Goal: Task Accomplishment & Management: Manage account settings

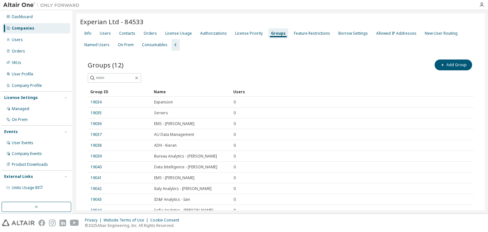
scroll to position [49, 0]
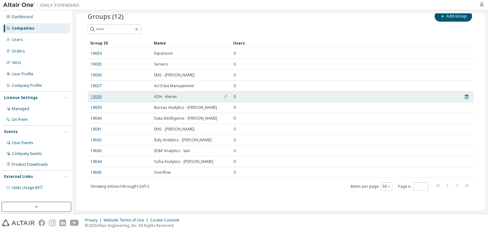
click at [93, 97] on link "19038" at bounding box center [96, 96] width 11 height 5
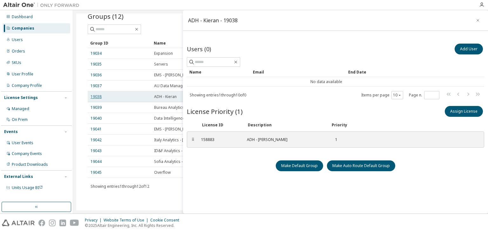
click at [93, 97] on link "19038" at bounding box center [96, 96] width 11 height 5
click at [477, 20] on button "button" at bounding box center [478, 20] width 10 height 10
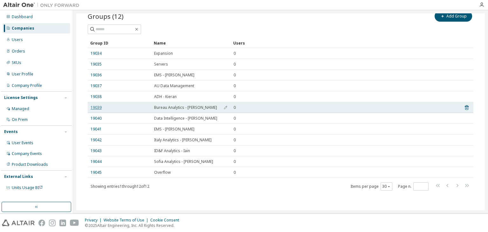
click at [96, 108] on link "19039" at bounding box center [96, 107] width 11 height 5
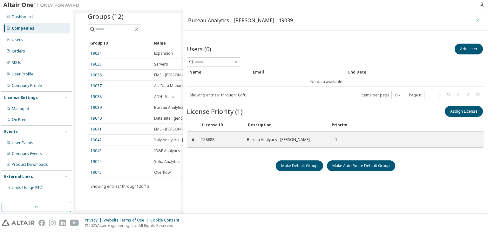
click at [476, 21] on icon "button" at bounding box center [478, 20] width 4 height 5
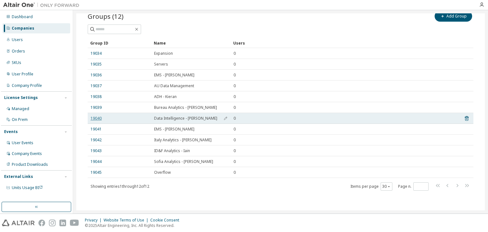
click at [98, 119] on link "19040" at bounding box center [96, 118] width 11 height 5
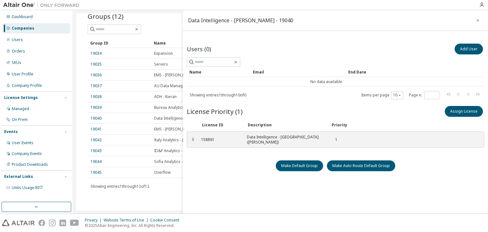
click at [476, 21] on icon "button" at bounding box center [478, 20] width 4 height 5
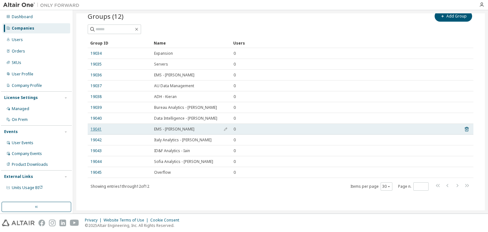
click at [96, 130] on link "19041" at bounding box center [96, 129] width 11 height 5
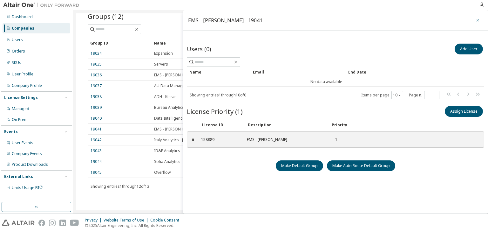
click at [476, 21] on icon "button" at bounding box center [478, 20] width 4 height 5
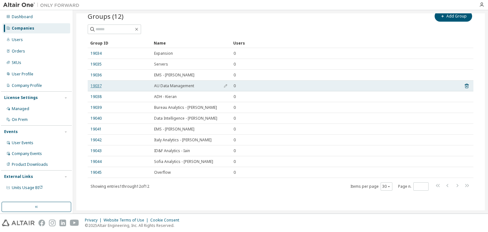
click at [96, 85] on link "19037" at bounding box center [96, 85] width 11 height 5
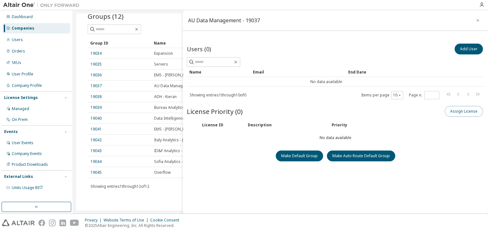
click at [451, 111] on button "Assign License" at bounding box center [464, 111] width 38 height 11
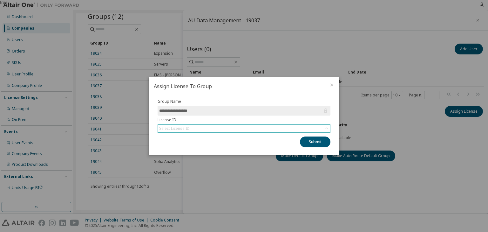
click at [201, 128] on div "Select License ID" at bounding box center [244, 129] width 172 height 8
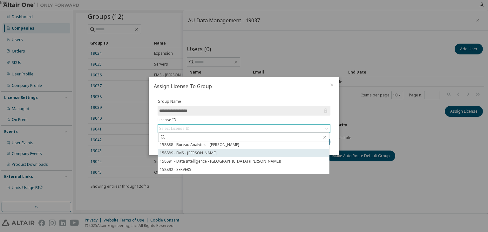
scroll to position [25, 0]
click at [200, 155] on li "158886 - [PERSON_NAME]" at bounding box center [243, 153] width 171 height 8
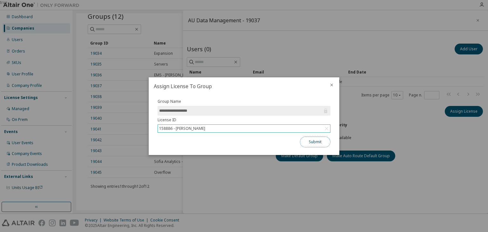
click at [314, 141] on button "Submit" at bounding box center [315, 141] width 31 height 11
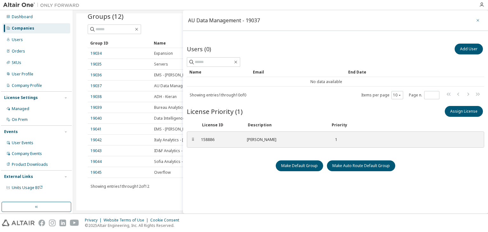
click at [477, 20] on icon "button" at bounding box center [478, 20] width 3 height 3
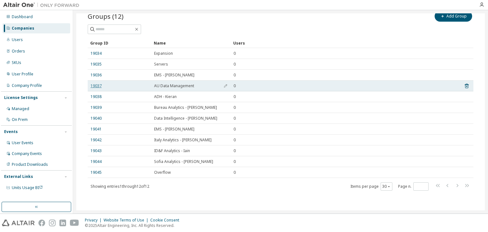
click at [94, 86] on link "19037" at bounding box center [96, 85] width 11 height 5
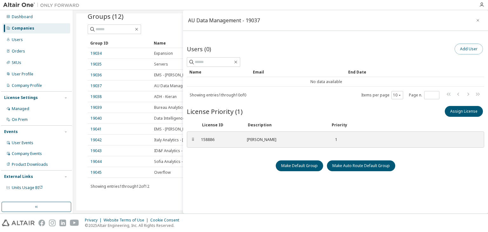
click at [468, 49] on button "Add User" at bounding box center [469, 49] width 28 height 11
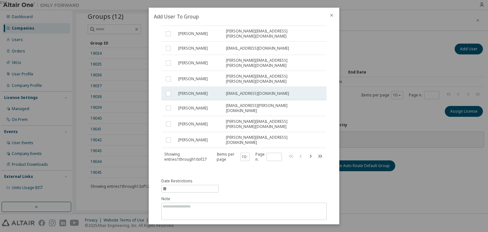
scroll to position [75, 0]
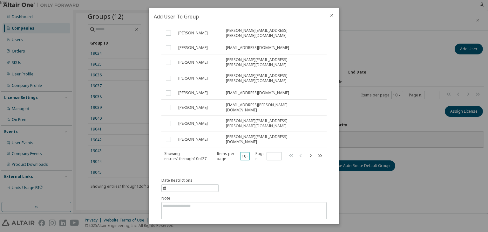
click at [243, 154] on button "10" at bounding box center [245, 156] width 7 height 5
click at [245, 160] on div "30" at bounding box center [264, 162] width 51 height 8
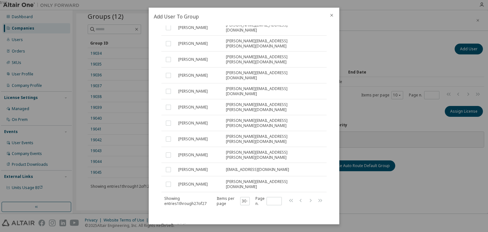
scroll to position [305, 0]
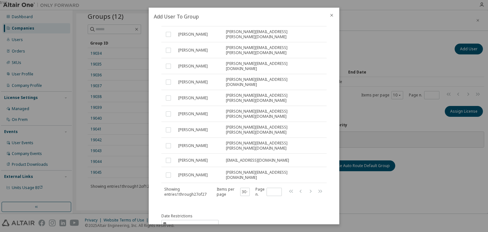
type textarea "**********"
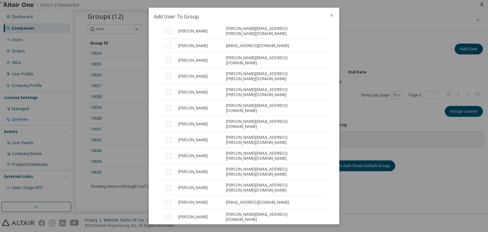
drag, startPoint x: 246, startPoint y: 12, endPoint x: 272, endPoint y: 24, distance: 27.9
click at [272, 24] on h2 "Add User To Group" at bounding box center [237, 17] width 176 height 18
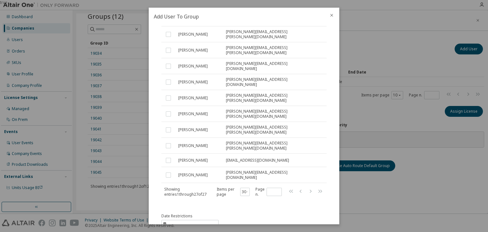
drag, startPoint x: 218, startPoint y: 191, endPoint x: 135, endPoint y: 186, distance: 83.5
click at [135, 0] on div "true Add User To Group Users (27) Clear Load Save Save As Field Operator Value …" at bounding box center [244, 0] width 488 height 0
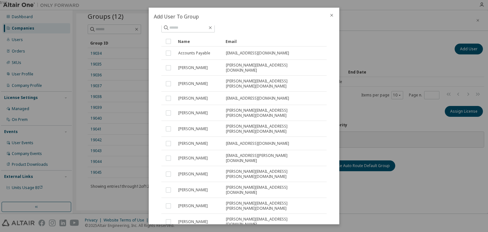
scroll to position [0, 0]
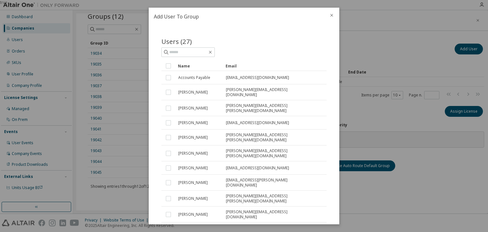
click at [332, 14] on icon "close" at bounding box center [331, 15] width 5 height 5
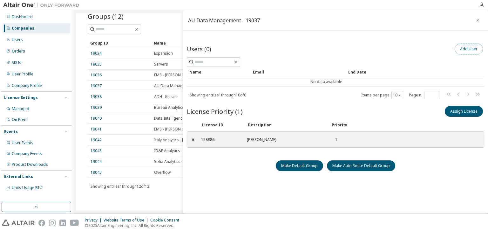
click at [457, 50] on button "Add User" at bounding box center [469, 49] width 28 height 11
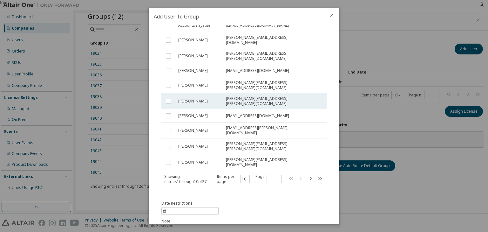
scroll to position [75, 0]
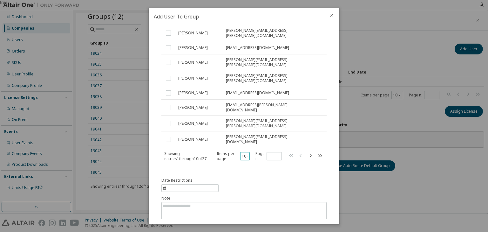
click at [244, 154] on button "10" at bounding box center [245, 156] width 7 height 5
click at [247, 165] on div "30" at bounding box center [264, 162] width 51 height 8
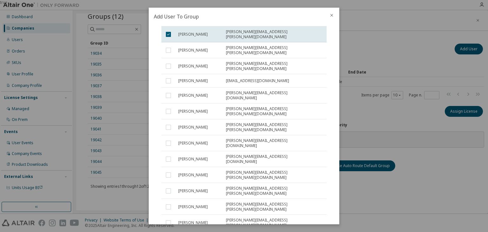
scroll to position [305, 0]
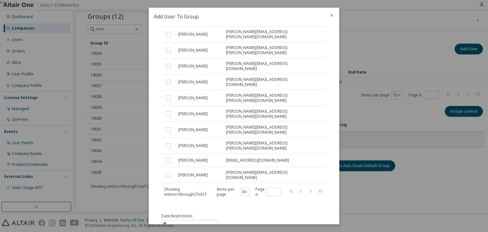
paste textarea "**********"
type textarea "**********"
click at [332, 15] on icon "close" at bounding box center [331, 15] width 5 height 5
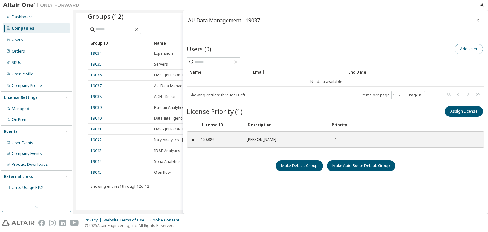
click at [464, 51] on button "Add User" at bounding box center [469, 49] width 28 height 11
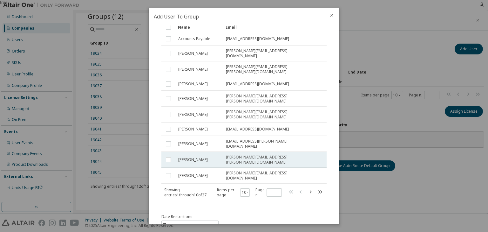
scroll to position [75, 0]
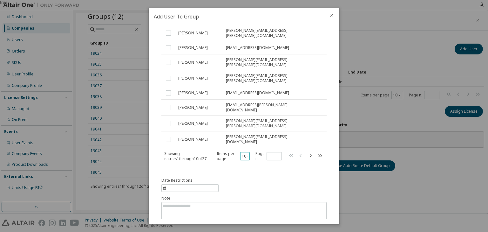
click at [242, 154] on button "10" at bounding box center [245, 156] width 7 height 5
click at [246, 164] on div "30" at bounding box center [264, 162] width 51 height 8
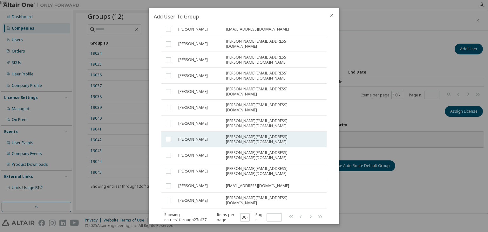
scroll to position [305, 0]
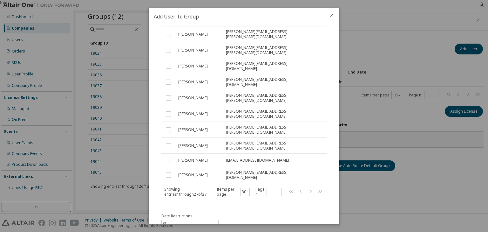
paste textarea "**********"
type textarea "**********"
click at [333, 15] on icon "close" at bounding box center [331, 15] width 5 height 5
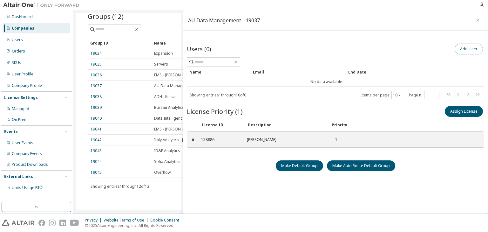
click at [459, 47] on button "Add User" at bounding box center [469, 49] width 28 height 11
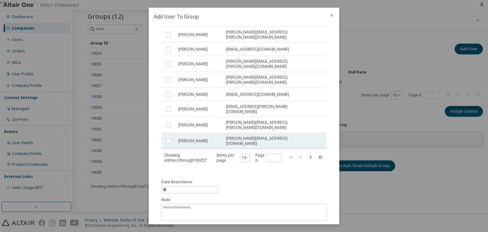
scroll to position [75, 0]
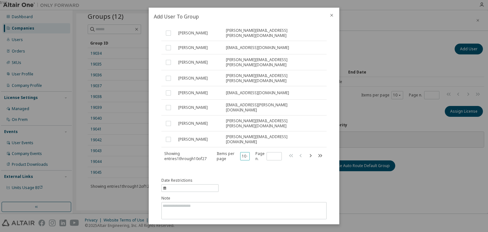
click at [242, 154] on button "10" at bounding box center [245, 156] width 7 height 5
click at [246, 164] on div "30" at bounding box center [264, 162] width 51 height 8
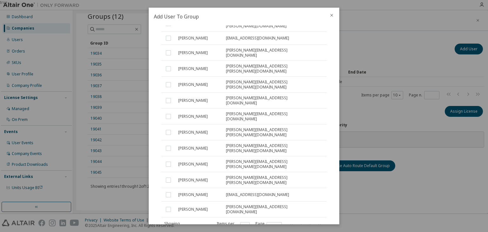
scroll to position [305, 0]
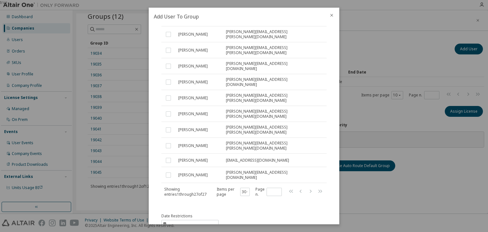
paste textarea "**********"
type textarea "**********"
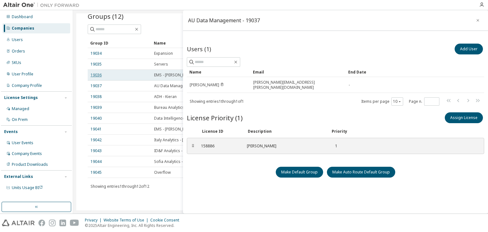
click at [94, 76] on link "19036" at bounding box center [96, 75] width 11 height 5
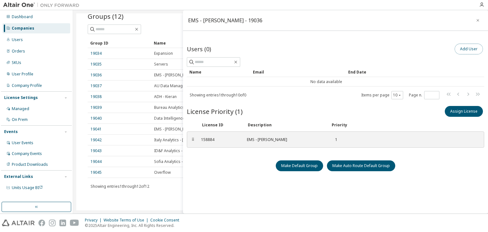
click at [462, 48] on button "Add User" at bounding box center [469, 49] width 28 height 11
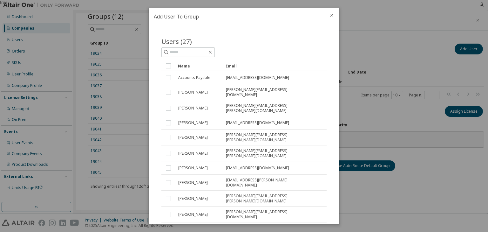
click at [195, 67] on div "Name" at bounding box center [199, 66] width 43 height 10
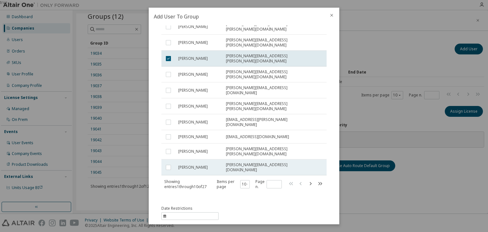
scroll to position [75, 0]
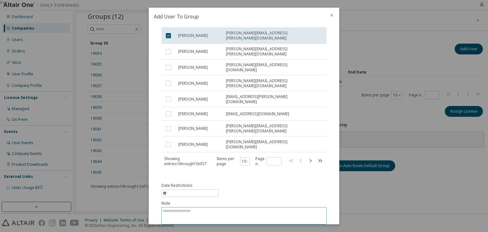
click at [187, 207] on textarea at bounding box center [244, 215] width 165 height 17
type textarea "**********"
click at [310, 229] on button "Submit" at bounding box center [311, 234] width 31 height 11
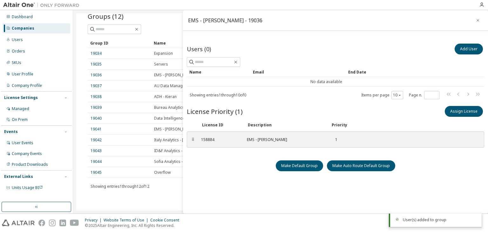
click at [476, 19] on icon "button" at bounding box center [478, 20] width 4 height 5
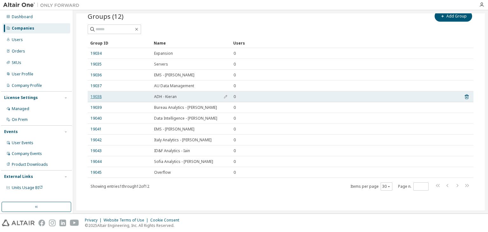
click at [94, 96] on link "19038" at bounding box center [96, 96] width 11 height 5
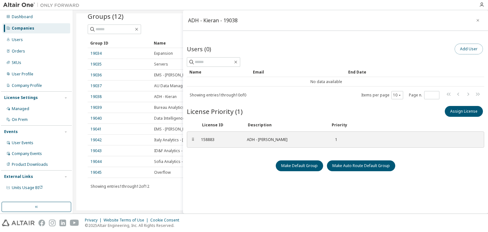
click at [458, 49] on button "Add User" at bounding box center [469, 49] width 28 height 11
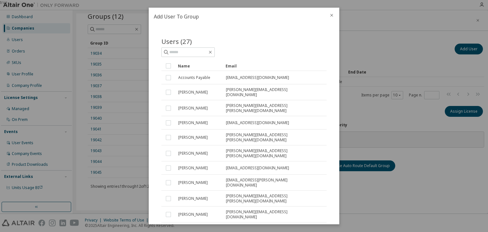
click at [193, 66] on div "Name" at bounding box center [199, 66] width 43 height 10
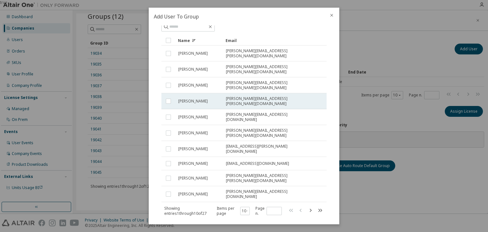
scroll to position [51, 0]
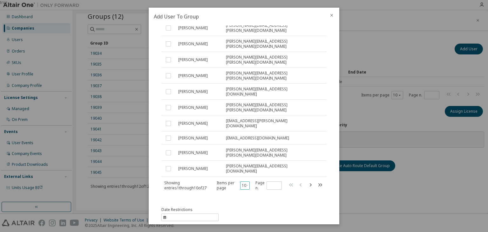
click at [242, 183] on button "10" at bounding box center [245, 185] width 7 height 5
click at [248, 198] on div "100" at bounding box center [264, 201] width 51 height 8
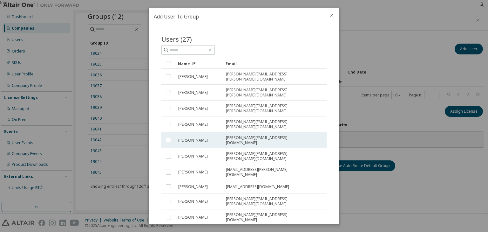
scroll to position [0, 0]
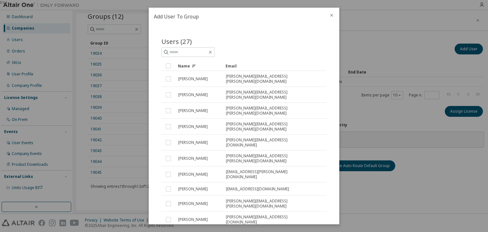
click at [198, 68] on div "Name" at bounding box center [199, 66] width 43 height 10
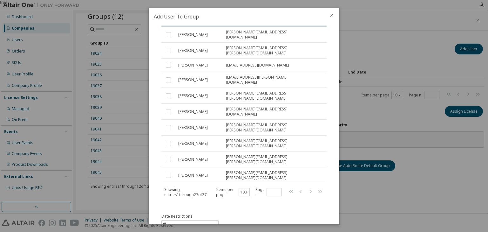
scroll to position [305, 0]
type textarea "**********"
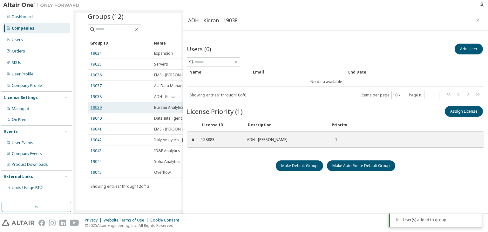
click at [93, 108] on link "19039" at bounding box center [96, 107] width 11 height 5
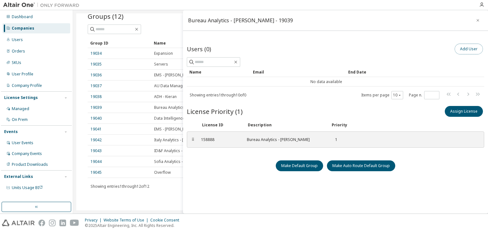
click at [462, 48] on button "Add User" at bounding box center [469, 49] width 28 height 11
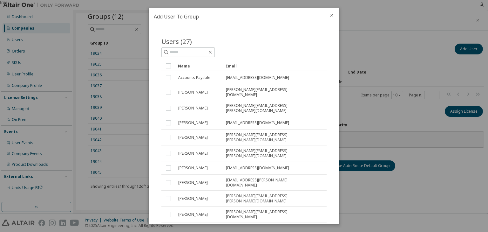
click at [247, 229] on icon "button" at bounding box center [248, 231] width 2 height 4
click at [234, 192] on div "30" at bounding box center [243, 189] width 51 height 8
click at [192, 66] on div "Name" at bounding box center [199, 66] width 43 height 10
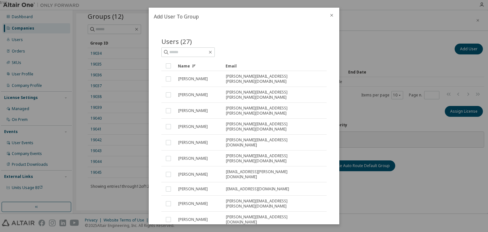
click at [195, 66] on icon at bounding box center [194, 66] width 4 height 4
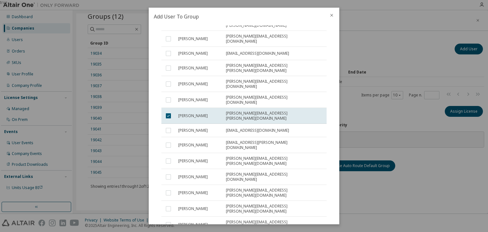
scroll to position [305, 0]
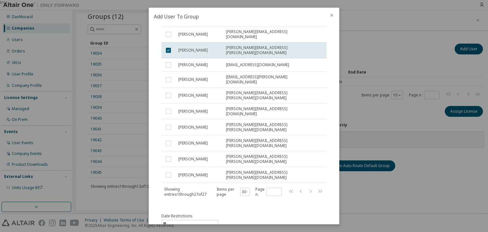
type textarea "**********"
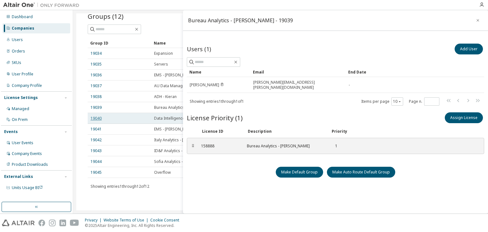
click at [95, 117] on link "19040" at bounding box center [96, 118] width 11 height 5
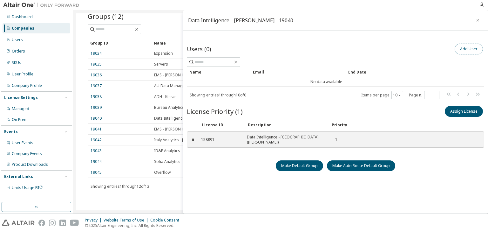
click at [472, 50] on button "Add User" at bounding box center [469, 49] width 28 height 11
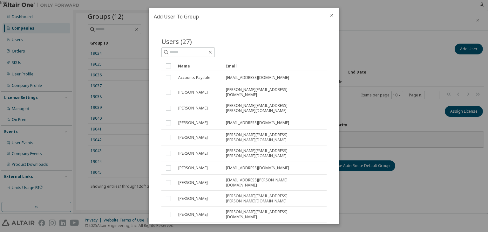
click at [198, 66] on div "Name" at bounding box center [199, 66] width 43 height 10
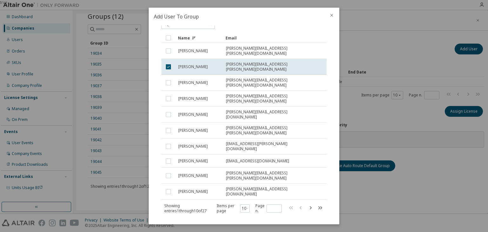
scroll to position [75, 0]
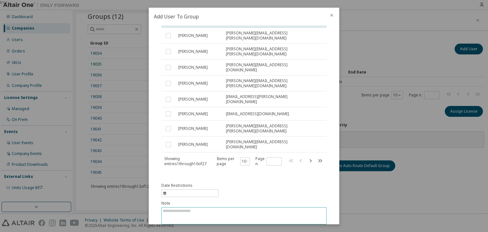
click at [209, 207] on textarea at bounding box center [244, 215] width 165 height 17
click at [214, 207] on textarea at bounding box center [244, 215] width 165 height 17
type textarea "**********"
click at [302, 229] on button "Submit" at bounding box center [311, 234] width 31 height 11
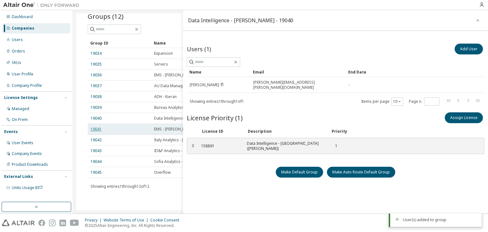
click at [94, 128] on link "19041" at bounding box center [96, 129] width 11 height 5
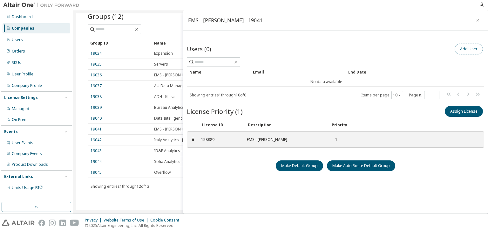
click at [460, 51] on button "Add User" at bounding box center [469, 49] width 28 height 11
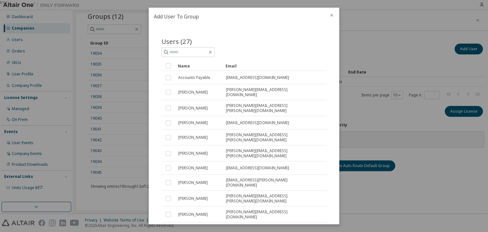
click at [196, 67] on div "Name" at bounding box center [199, 66] width 43 height 10
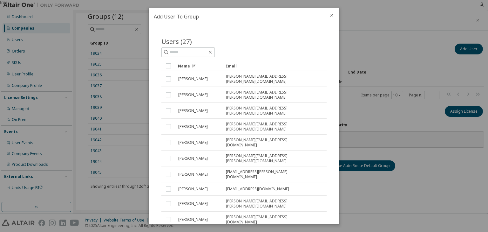
click at [196, 67] on div "Name" at bounding box center [199, 66] width 43 height 10
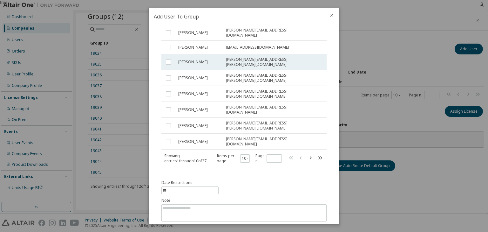
scroll to position [78, 0]
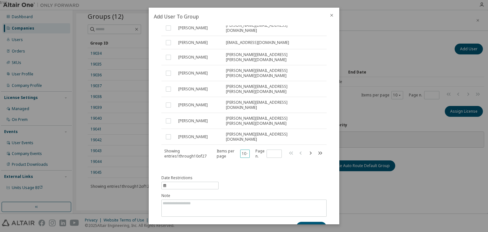
click at [242, 151] on button "10" at bounding box center [245, 153] width 7 height 5
click at [308, 149] on icon "button" at bounding box center [311, 153] width 8 height 8
type input "*"
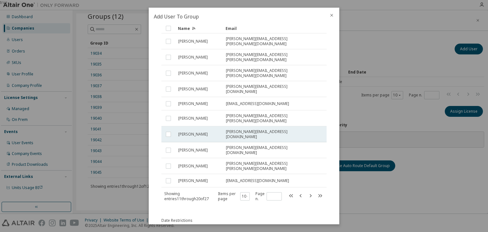
scroll to position [0, 0]
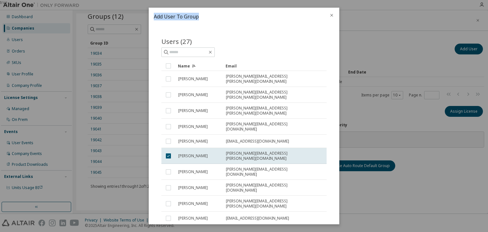
drag, startPoint x: 279, startPoint y: 13, endPoint x: 333, endPoint y: 17, distance: 54.2
click at [378, 0] on div "true Add User To Group Users (27) Clear Load Save Save As Field Operator Value …" at bounding box center [244, 0] width 488 height 0
click at [332, 17] on icon "close" at bounding box center [331, 15] width 5 height 5
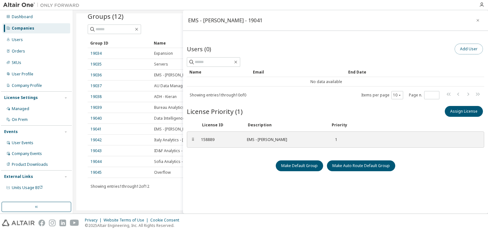
click at [460, 49] on button "Add User" at bounding box center [469, 49] width 28 height 11
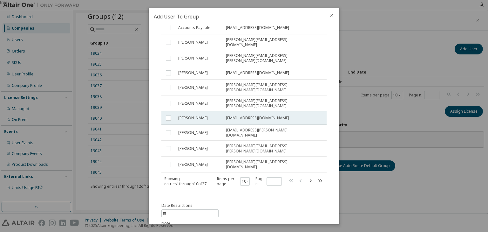
scroll to position [51, 0]
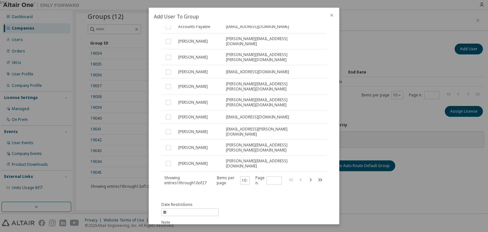
click at [310, 178] on icon "button" at bounding box center [311, 179] width 2 height 3
type input "*"
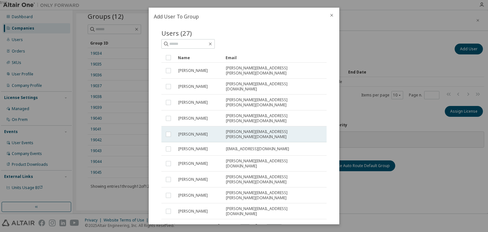
scroll to position [0, 0]
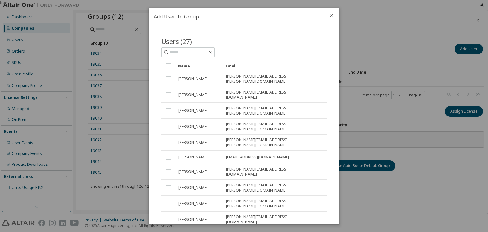
click at [203, 66] on div "Name" at bounding box center [199, 66] width 43 height 10
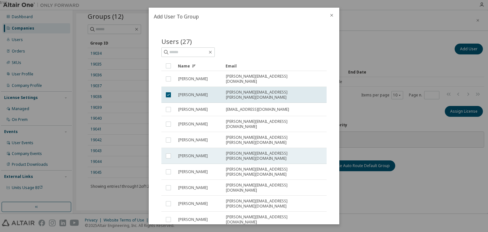
scroll to position [75, 0]
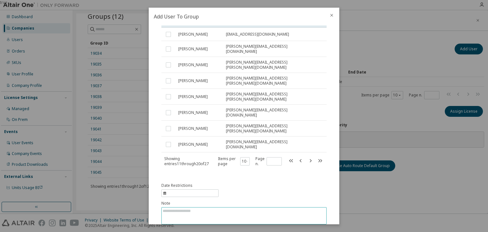
click at [234, 207] on textarea at bounding box center [244, 215] width 165 height 17
type textarea "**********"
click at [300, 229] on button "Submit" at bounding box center [311, 234] width 31 height 11
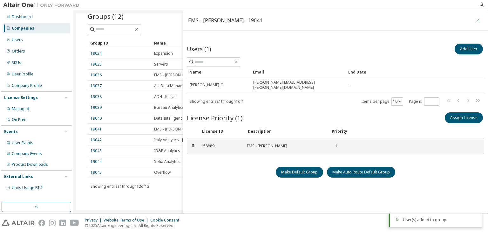
click at [476, 19] on icon "button" at bounding box center [478, 20] width 4 height 5
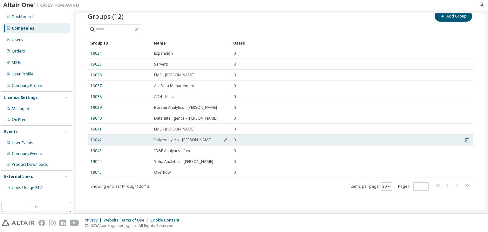
click at [98, 139] on link "19042" at bounding box center [96, 139] width 11 height 5
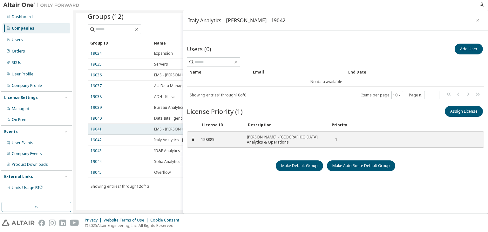
click at [93, 127] on link "19041" at bounding box center [96, 129] width 11 height 5
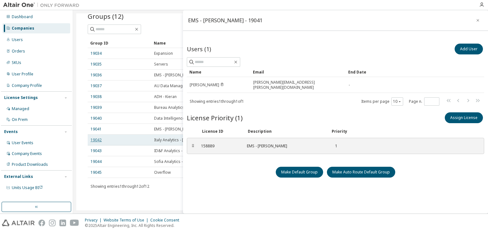
click at [95, 140] on link "19042" at bounding box center [96, 139] width 11 height 5
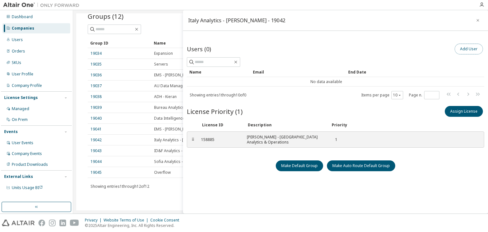
click at [470, 46] on button "Add User" at bounding box center [469, 49] width 28 height 11
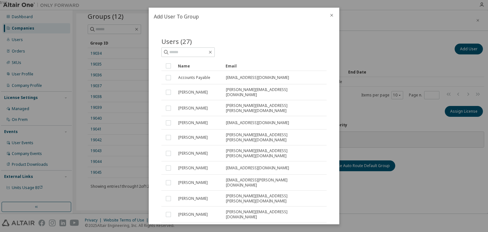
click at [198, 68] on div "Name" at bounding box center [199, 66] width 43 height 10
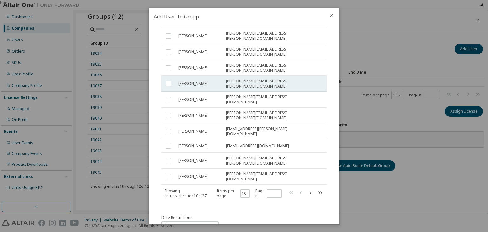
scroll to position [51, 0]
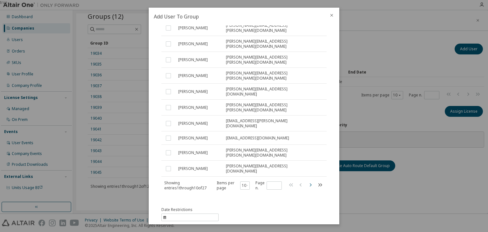
click at [308, 181] on icon "button" at bounding box center [311, 185] width 8 height 8
type input "*"
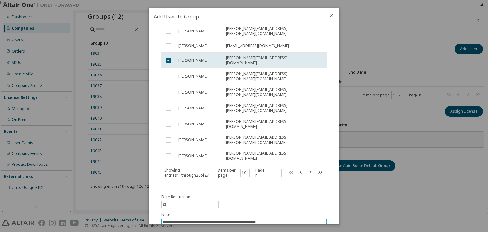
scroll to position [75, 0]
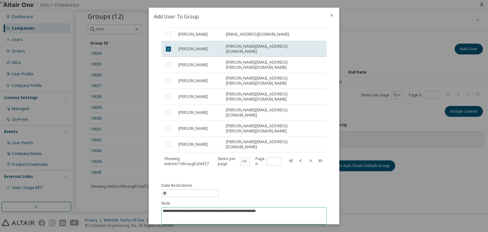
type textarea "**********"
click at [305, 229] on button "Submit" at bounding box center [311, 234] width 31 height 11
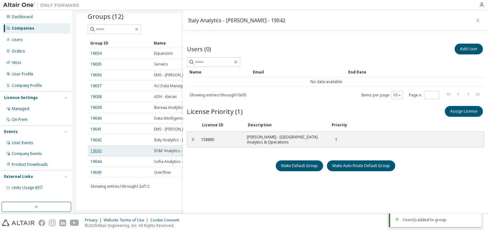
click at [95, 151] on link "19043" at bounding box center [96, 150] width 11 height 5
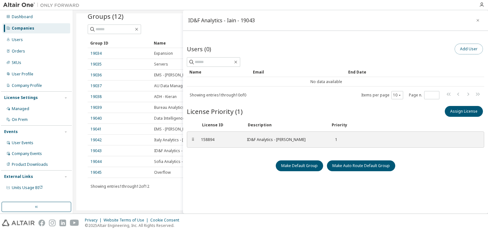
click at [459, 51] on button "Add User" at bounding box center [469, 49] width 28 height 11
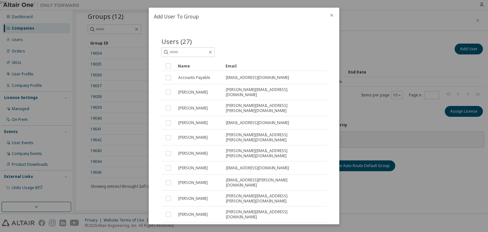
click at [198, 66] on div "Name" at bounding box center [199, 66] width 43 height 10
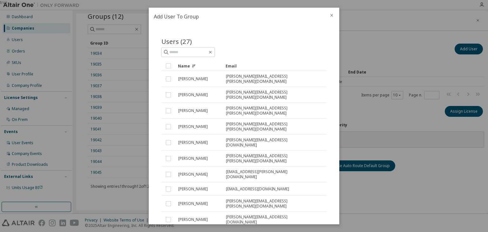
click at [204, 67] on div "Name" at bounding box center [199, 66] width 43 height 10
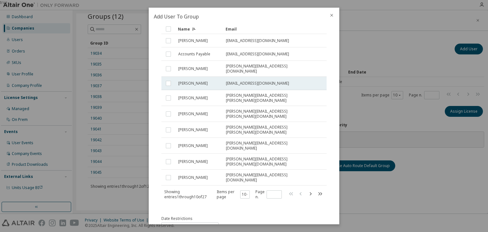
scroll to position [78, 0]
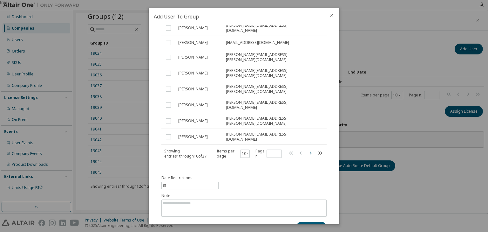
click at [308, 149] on icon "button" at bounding box center [311, 153] width 8 height 8
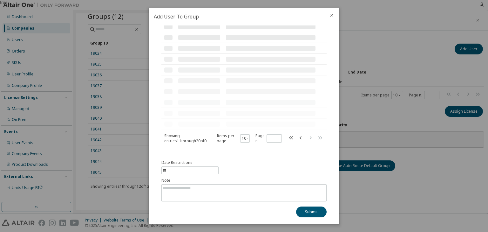
scroll to position [75, 0]
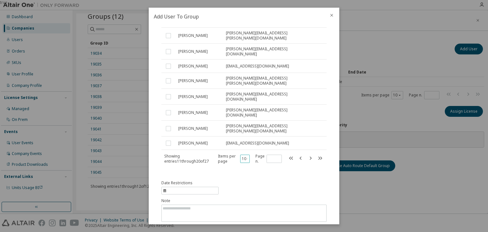
click at [242, 156] on button "10" at bounding box center [245, 158] width 6 height 5
click at [249, 164] on div "30" at bounding box center [264, 162] width 51 height 8
type input "*"
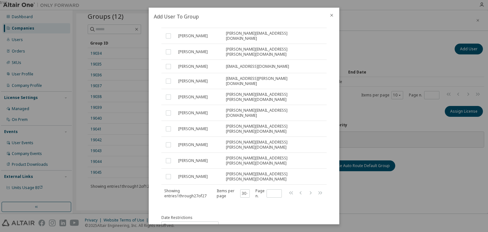
scroll to position [305, 0]
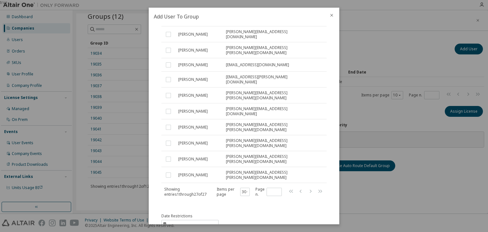
type textarea "**********"
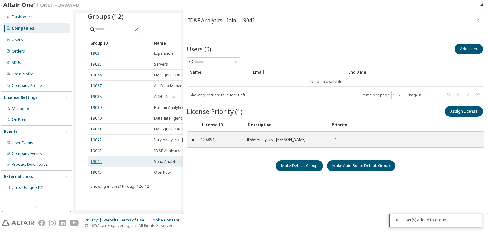
click at [95, 163] on link "19044" at bounding box center [96, 161] width 11 height 5
click at [96, 162] on link "19044" at bounding box center [96, 161] width 11 height 5
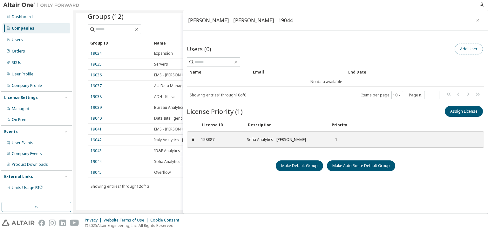
click at [462, 50] on button "Add User" at bounding box center [469, 49] width 28 height 11
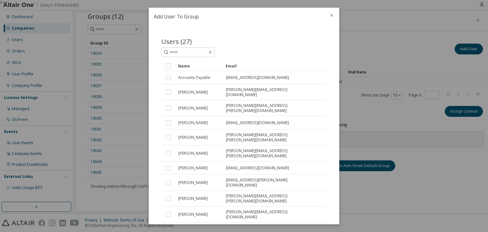
click at [198, 70] on div "Name" at bounding box center [199, 66] width 43 height 10
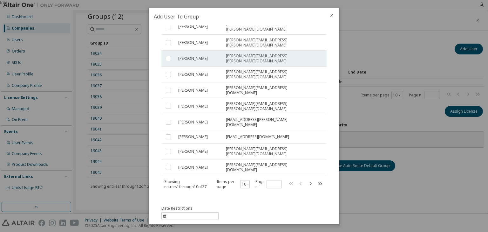
scroll to position [75, 0]
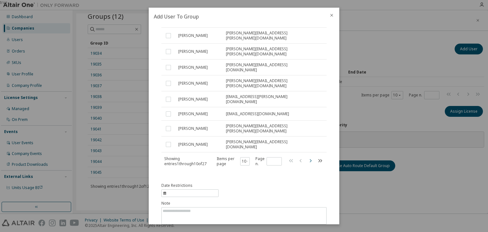
click at [308, 157] on icon "button" at bounding box center [311, 161] width 8 height 8
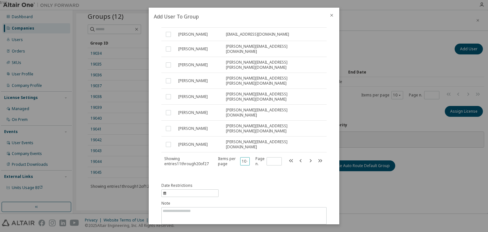
click at [245, 159] on button "10" at bounding box center [245, 161] width 6 height 5
click at [249, 160] on div "30" at bounding box center [264, 162] width 51 height 8
type input "*"
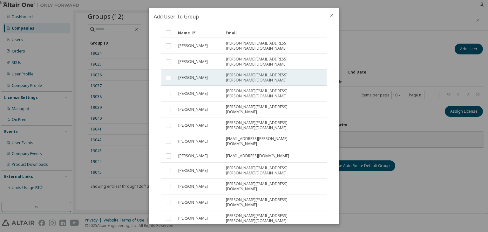
scroll to position [0, 0]
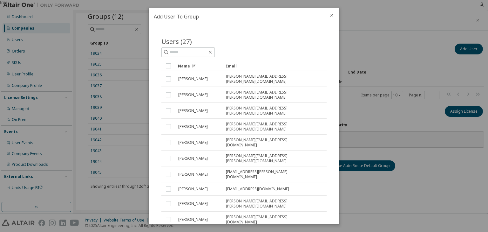
click at [208, 64] on div "Name" at bounding box center [199, 66] width 43 height 10
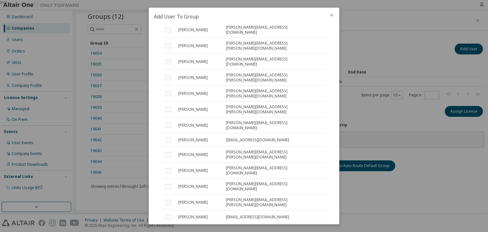
scroll to position [305, 0]
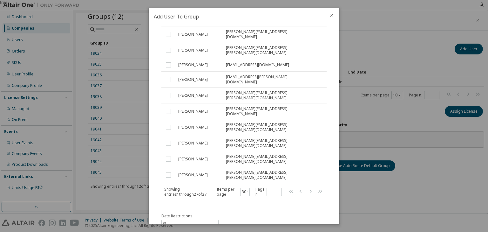
type textarea "**********"
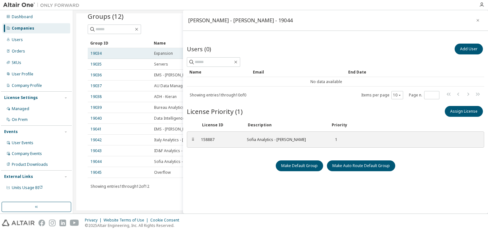
scroll to position [0, 0]
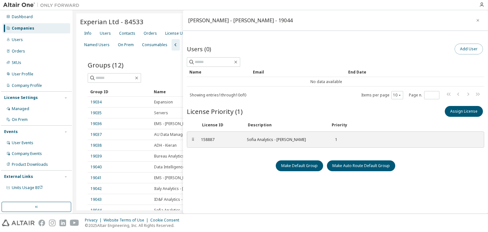
click at [460, 49] on button "Add User" at bounding box center [469, 49] width 28 height 11
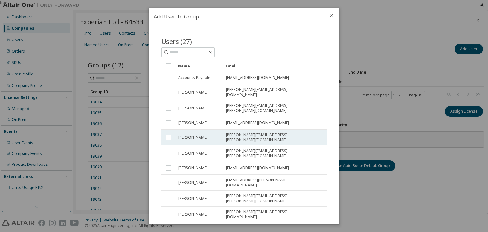
scroll to position [25, 0]
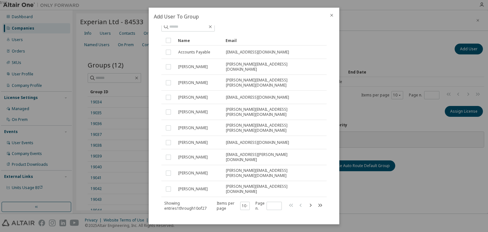
click at [195, 40] on div "Name" at bounding box center [199, 40] width 43 height 10
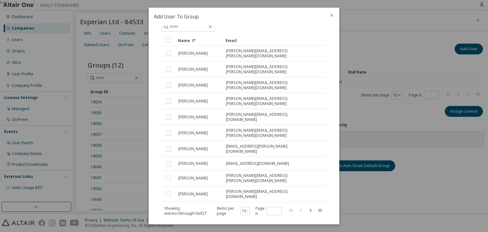
click at [195, 40] on icon at bounding box center [194, 40] width 4 height 4
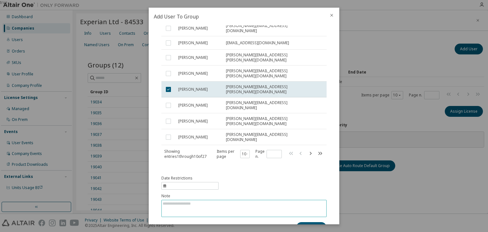
scroll to position [78, 0]
click at [254, 200] on textarea at bounding box center [244, 208] width 165 height 17
drag, startPoint x: 228, startPoint y: 193, endPoint x: 153, endPoint y: 190, distance: 75.4
click at [153, 190] on div "**********" at bounding box center [244, 124] width 191 height 199
type textarea "**********"
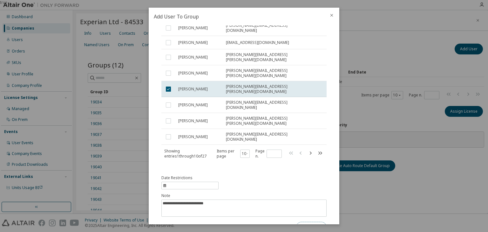
click at [306, 222] on button "Submit" at bounding box center [311, 227] width 31 height 11
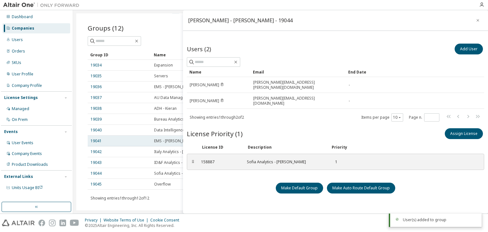
scroll to position [49, 0]
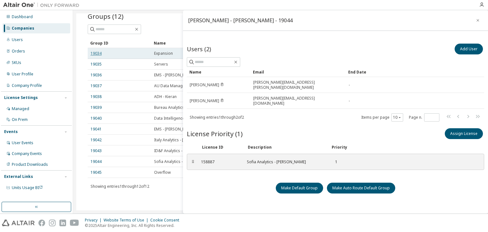
click at [97, 53] on link "19034" at bounding box center [96, 53] width 11 height 5
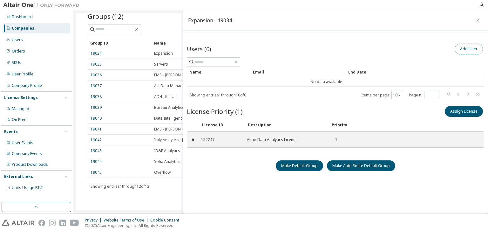
click at [460, 47] on button "Add User" at bounding box center [469, 49] width 28 height 11
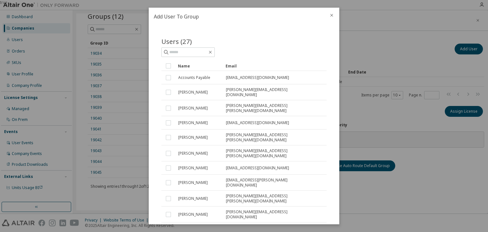
click at [192, 65] on div "Name" at bounding box center [199, 66] width 43 height 10
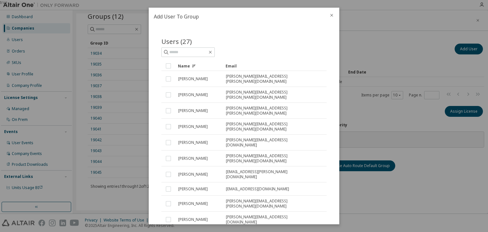
click at [194, 66] on icon at bounding box center [194, 66] width 1 height 1
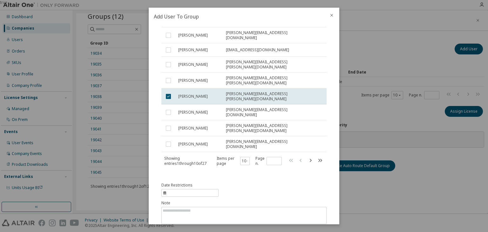
scroll to position [78, 0]
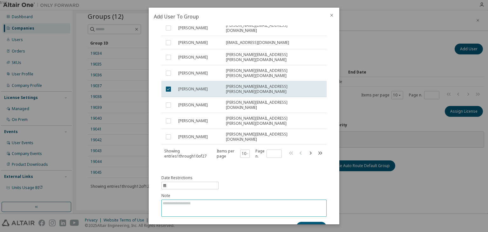
click at [188, 200] on textarea at bounding box center [244, 208] width 165 height 17
paste textarea "**********"
type textarea "**********"
click at [298, 222] on button "Submit" at bounding box center [311, 227] width 31 height 11
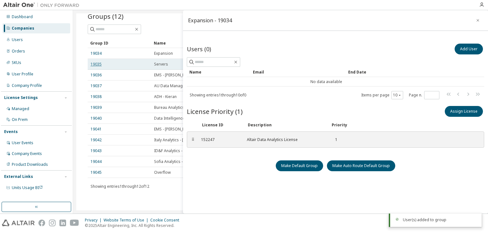
click at [94, 63] on link "19035" at bounding box center [96, 64] width 11 height 5
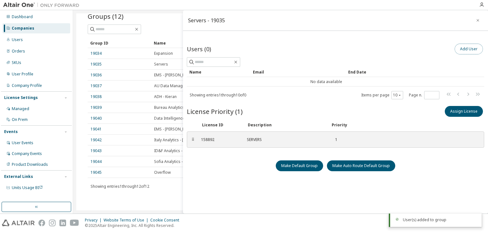
click at [456, 47] on button "Add User" at bounding box center [469, 49] width 28 height 11
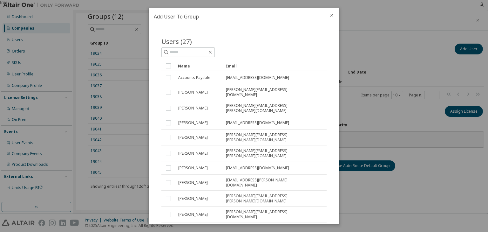
click at [199, 66] on div "Name" at bounding box center [199, 66] width 43 height 10
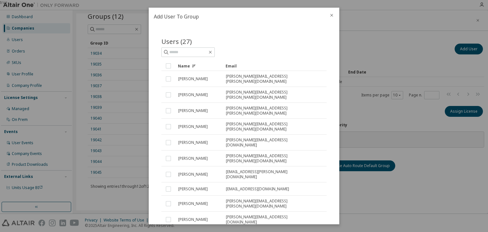
click at [199, 66] on div "Name" at bounding box center [199, 66] width 43 height 10
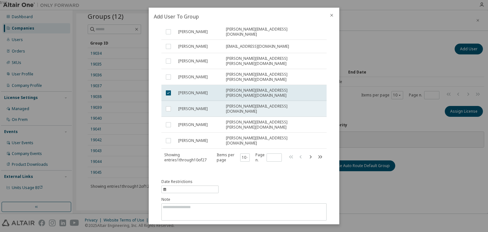
scroll to position [78, 0]
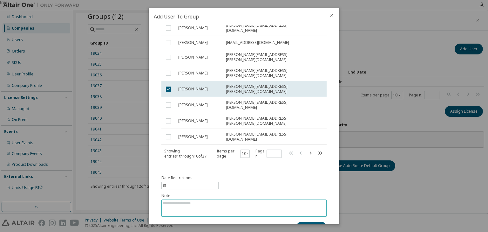
click at [212, 200] on textarea at bounding box center [244, 208] width 165 height 17
paste textarea "**********"
type textarea "**********"
click at [309, 222] on button "Submit" at bounding box center [311, 227] width 31 height 11
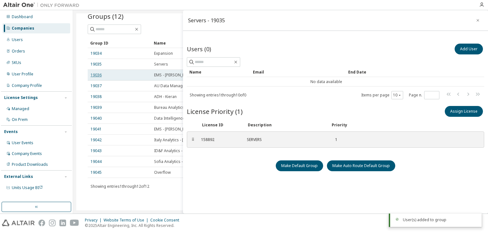
click at [97, 75] on link "19036" at bounding box center [96, 75] width 11 height 5
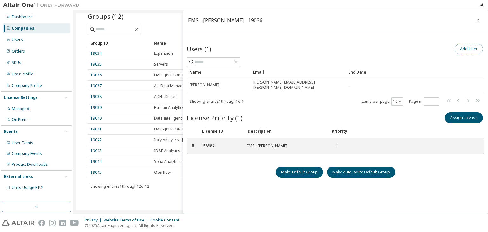
click at [461, 46] on button "Add User" at bounding box center [469, 49] width 28 height 11
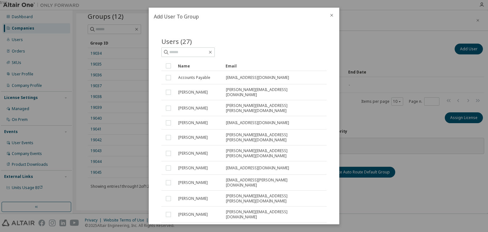
click at [198, 66] on div "Name" at bounding box center [199, 66] width 43 height 10
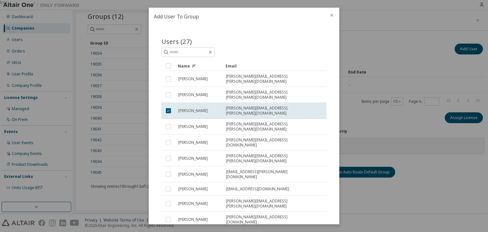
click at [198, 66] on div "Name" at bounding box center [199, 66] width 43 height 10
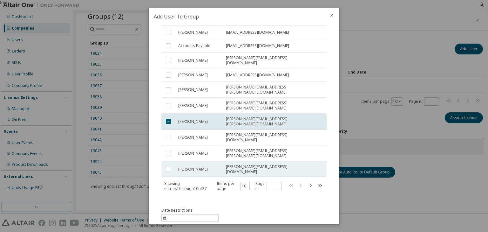
scroll to position [78, 0]
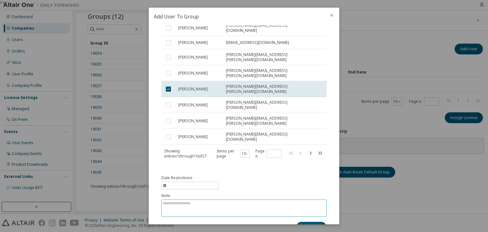
click at [226, 200] on textarea at bounding box center [244, 208] width 165 height 17
paste textarea "**********"
type textarea "**********"
click at [300, 222] on button "Submit" at bounding box center [311, 227] width 31 height 11
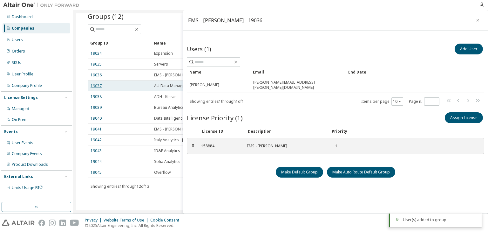
click at [95, 87] on link "19037" at bounding box center [96, 85] width 11 height 5
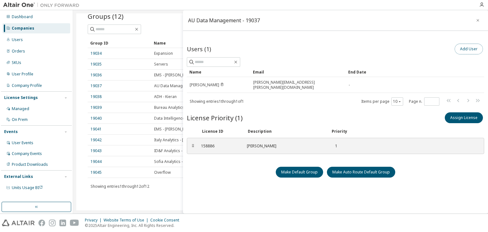
click at [461, 50] on button "Add User" at bounding box center [469, 49] width 28 height 11
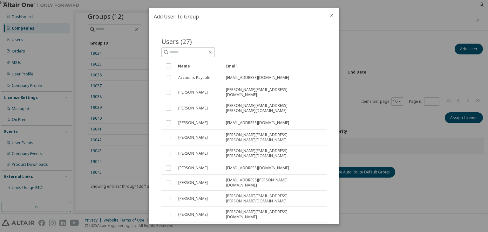
click at [332, 15] on icon "close" at bounding box center [332, 15] width 3 height 3
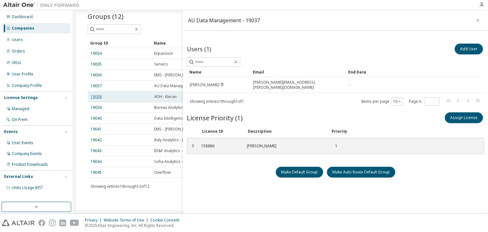
click at [99, 96] on link "19038" at bounding box center [96, 96] width 11 height 5
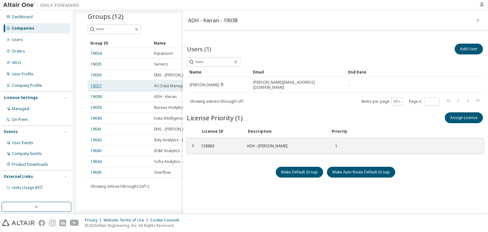
click at [100, 85] on link "19037" at bounding box center [96, 85] width 11 height 5
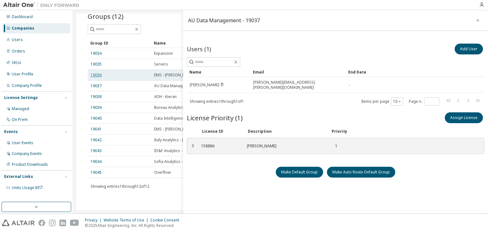
click at [94, 74] on link "19036" at bounding box center [96, 75] width 11 height 5
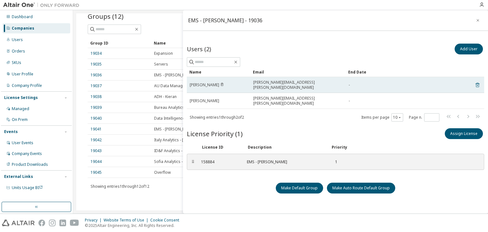
click at [476, 83] on icon at bounding box center [478, 85] width 4 height 5
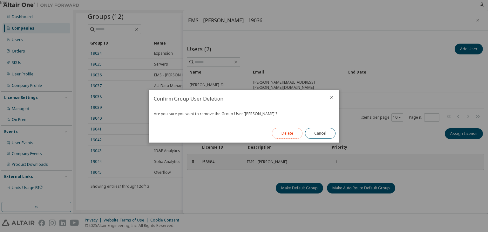
click at [292, 132] on button "Delete" at bounding box center [287, 133] width 31 height 11
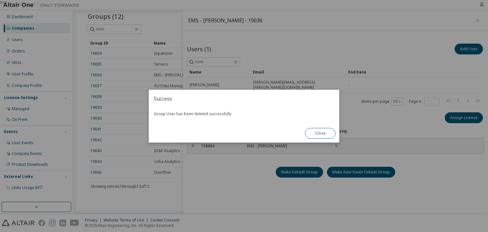
click at [98, 51] on div "true" at bounding box center [244, 116] width 488 height 232
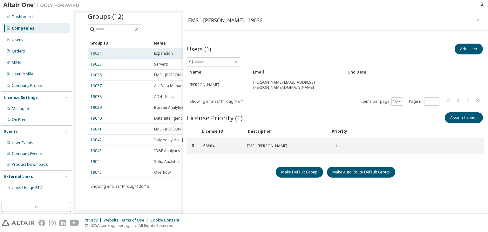
click at [96, 55] on link "19034" at bounding box center [96, 53] width 11 height 5
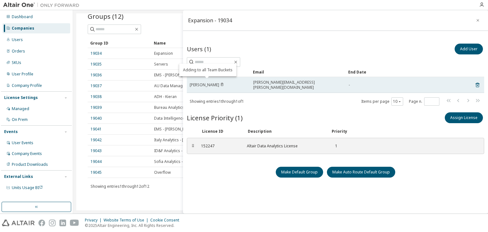
click at [223, 83] on icon "Adding to all Team Buckets" at bounding box center [222, 84] width 3 height 3
click at [476, 83] on icon at bounding box center [478, 85] width 4 height 5
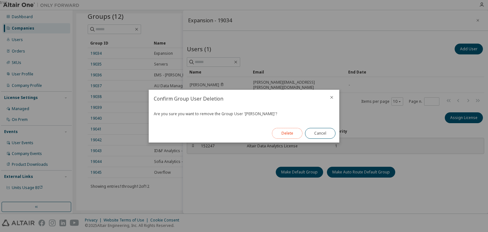
click at [282, 135] on button "Delete" at bounding box center [287, 133] width 31 height 11
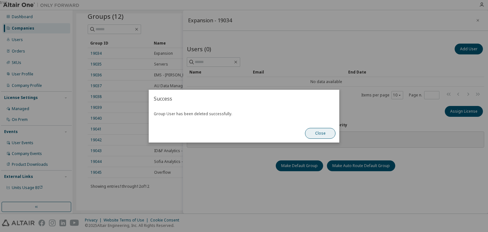
click at [331, 133] on button "Close" at bounding box center [320, 133] width 31 height 11
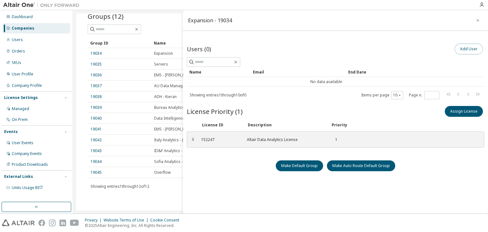
click at [460, 47] on button "Add User" at bounding box center [469, 49] width 28 height 11
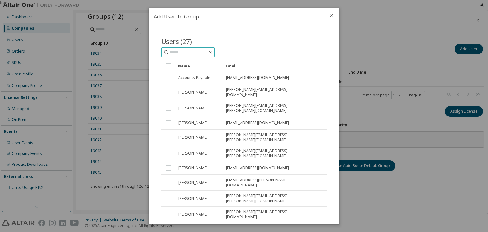
click at [208, 55] on input "text" at bounding box center [189, 52] width 38 height 6
click at [198, 66] on div "Name" at bounding box center [199, 66] width 43 height 10
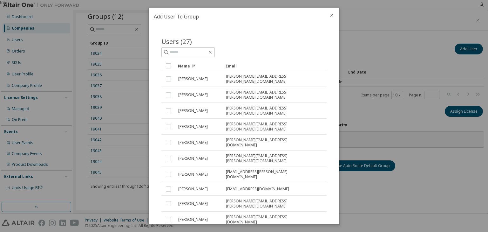
click at [198, 66] on div "Name" at bounding box center [199, 66] width 43 height 10
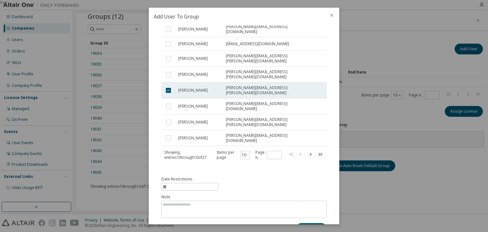
scroll to position [78, 0]
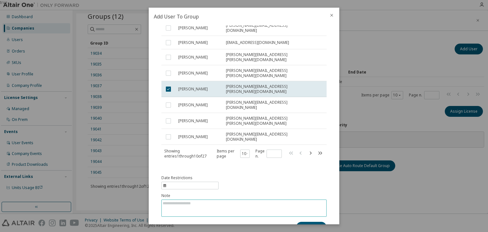
click at [204, 200] on textarea at bounding box center [244, 208] width 165 height 17
type textarea "*"
type textarea "**********"
click at [299, 222] on button "Submit" at bounding box center [311, 227] width 31 height 11
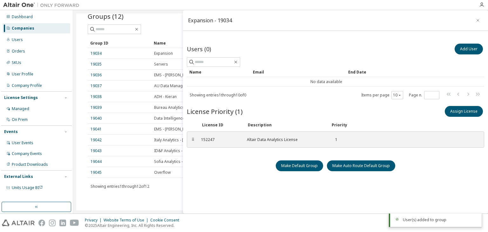
click at [299, 209] on div "Users (0) Add User Clear Load Save Save As Field Operator Value Select filter S…" at bounding box center [336, 134] width 298 height 185
click at [463, 54] on button "Add User" at bounding box center [469, 49] width 28 height 11
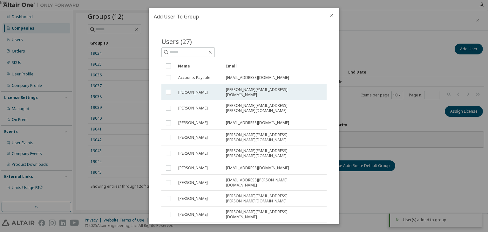
scroll to position [0, 0]
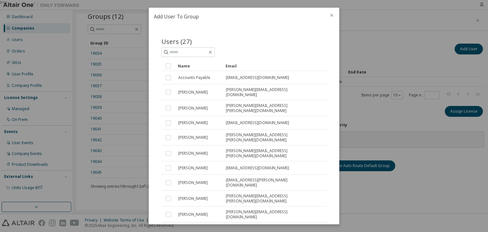
click at [332, 18] on div at bounding box center [331, 16] width 15 height 17
click at [333, 16] on icon "close" at bounding box center [331, 15] width 5 height 5
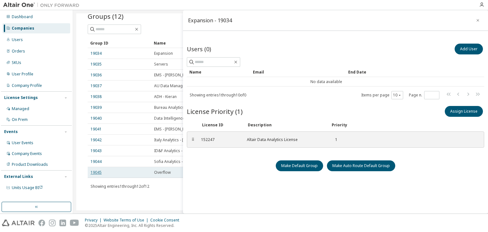
click at [96, 170] on link "19045" at bounding box center [96, 172] width 11 height 5
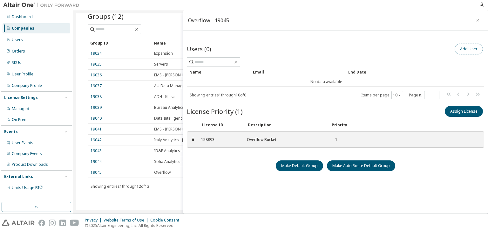
click at [461, 48] on button "Add User" at bounding box center [469, 49] width 28 height 11
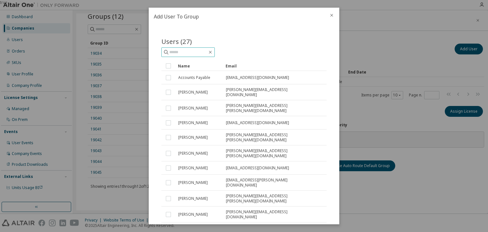
click at [186, 52] on input "text" at bounding box center [189, 52] width 38 height 6
type input "******"
click at [196, 64] on div "Name" at bounding box center [199, 66] width 43 height 10
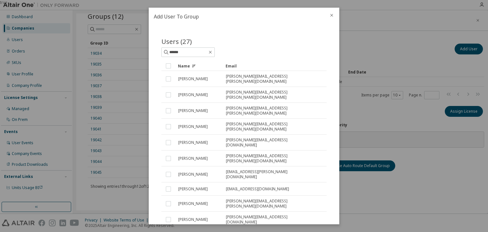
click at [215, 66] on div "Name" at bounding box center [199, 66] width 43 height 10
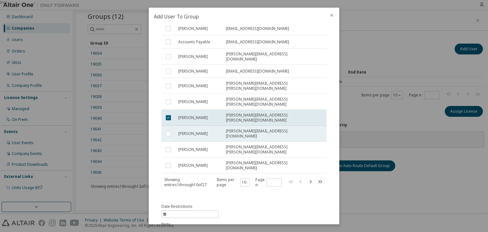
scroll to position [78, 0]
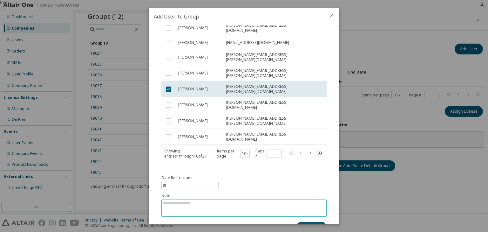
click at [203, 200] on textarea at bounding box center [244, 208] width 165 height 17
type textarea "**********"
click at [308, 222] on button "Submit" at bounding box center [311, 227] width 31 height 11
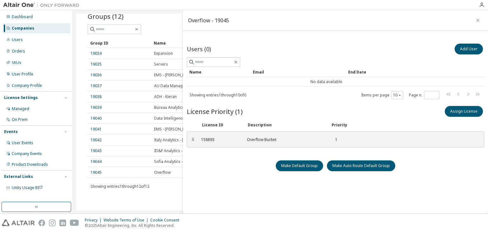
click at [405, 44] on div "Add User" at bounding box center [410, 48] width 149 height 13
click at [466, 47] on button "Add User" at bounding box center [469, 49] width 28 height 11
